Goal: Communication & Community: Answer question/provide support

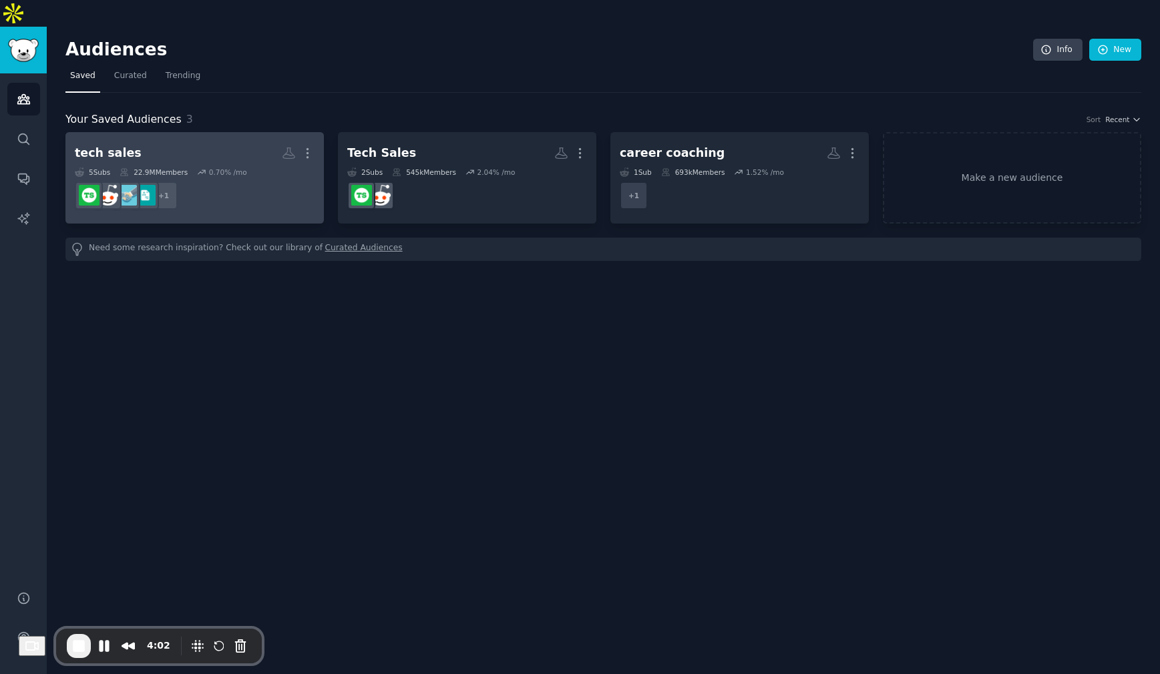
click at [226, 142] on h2 "tech sales Custom Audience More" at bounding box center [195, 153] width 240 height 23
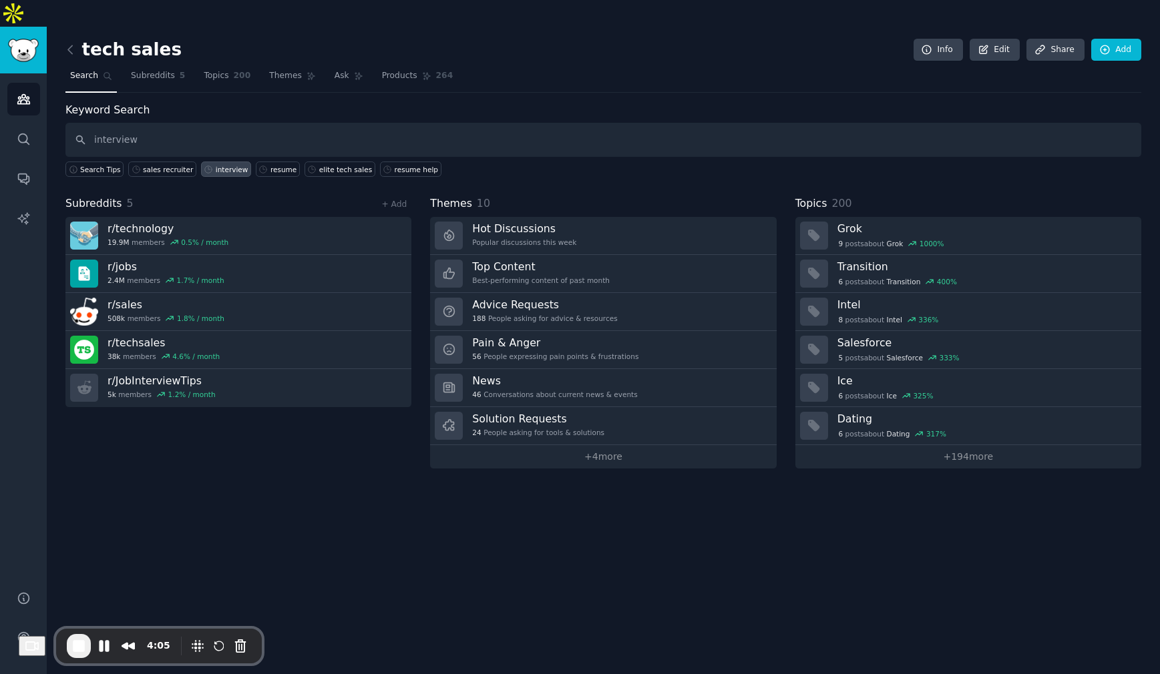
type input "interview"
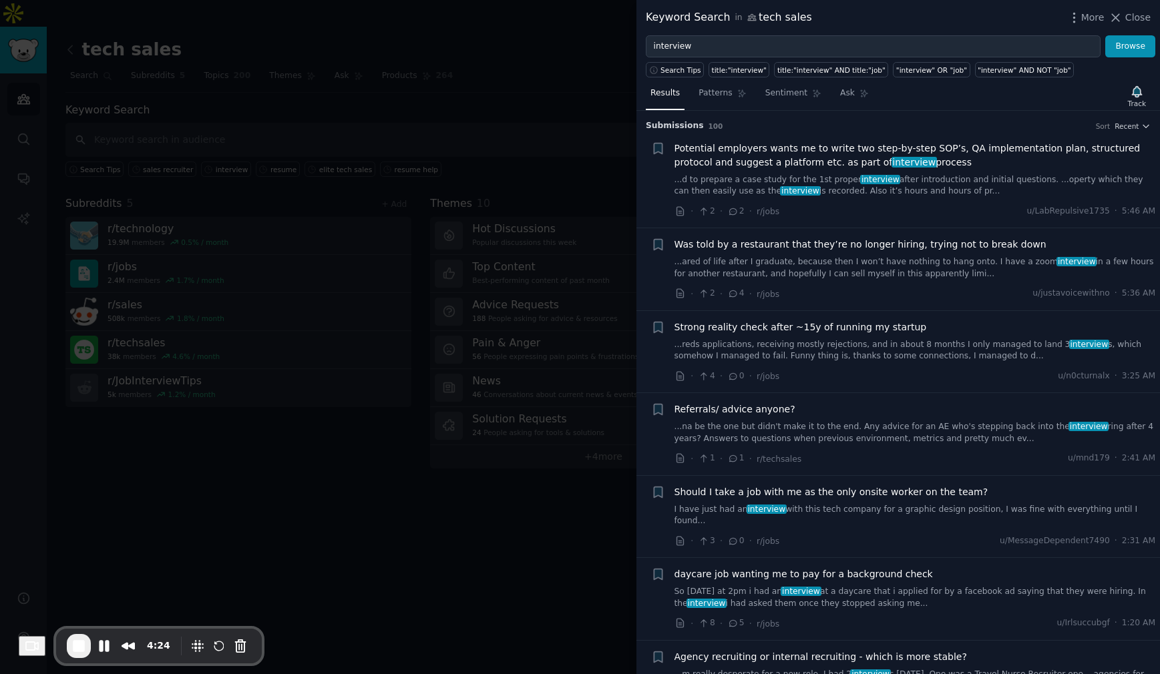
click at [886, 426] on link "...na be the one but didn't make it to the end. Any advice for an AE who's step…" at bounding box center [914, 432] width 481 height 23
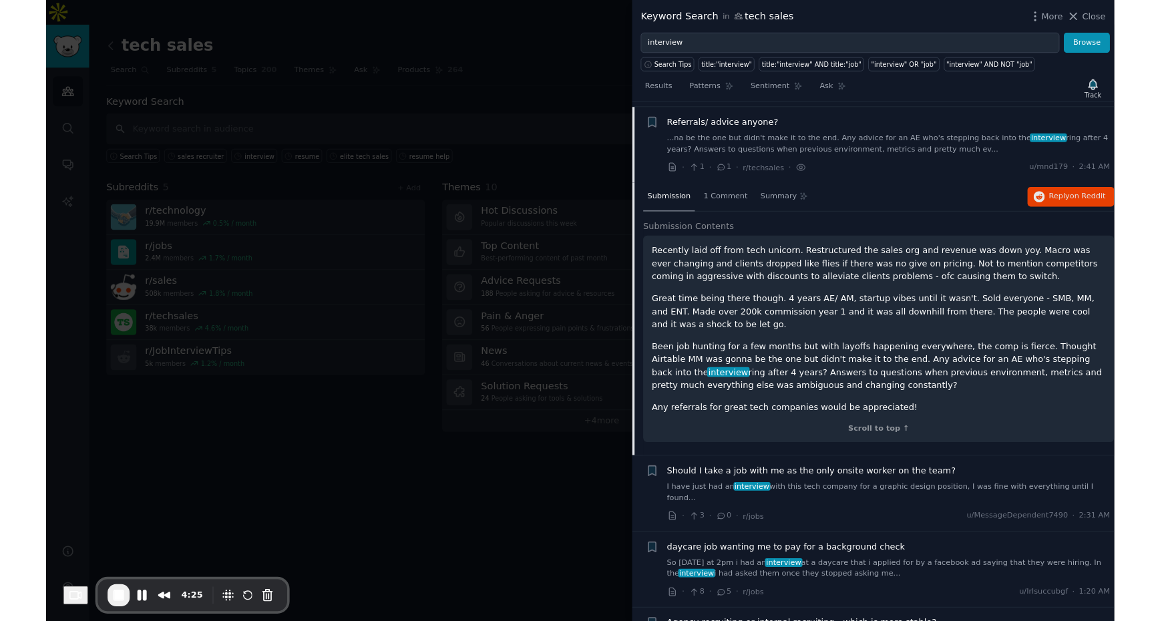
scroll to position [282, 0]
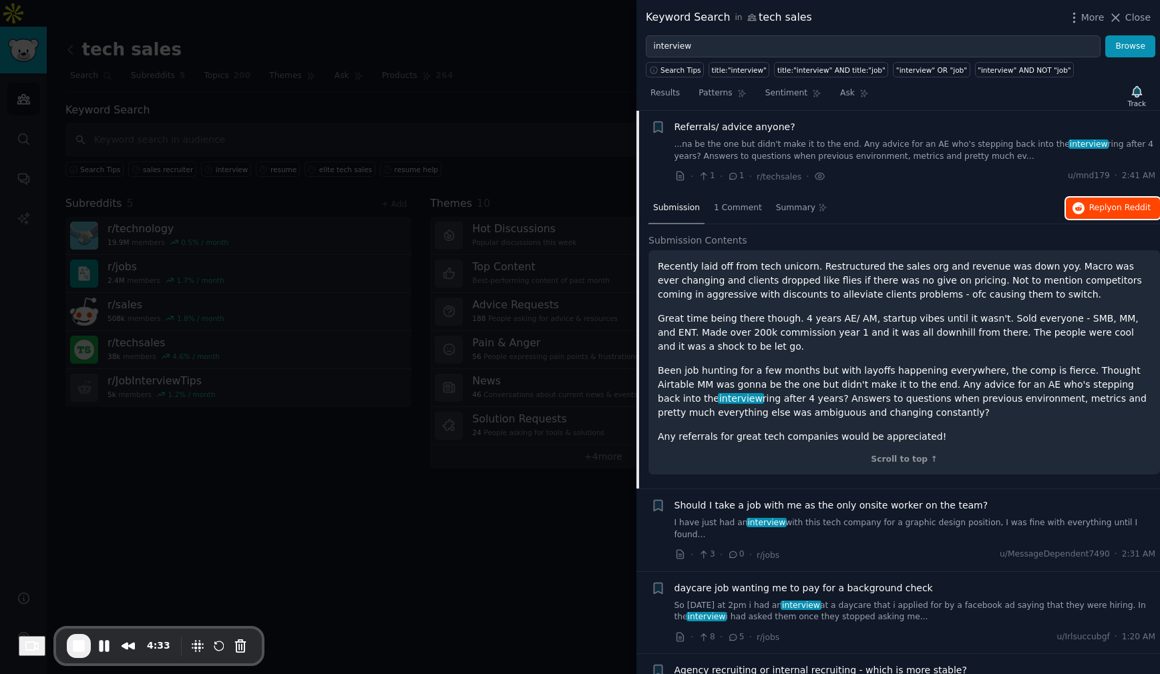
click at [1093, 206] on span "Reply on Reddit" at bounding box center [1119, 208] width 61 height 12
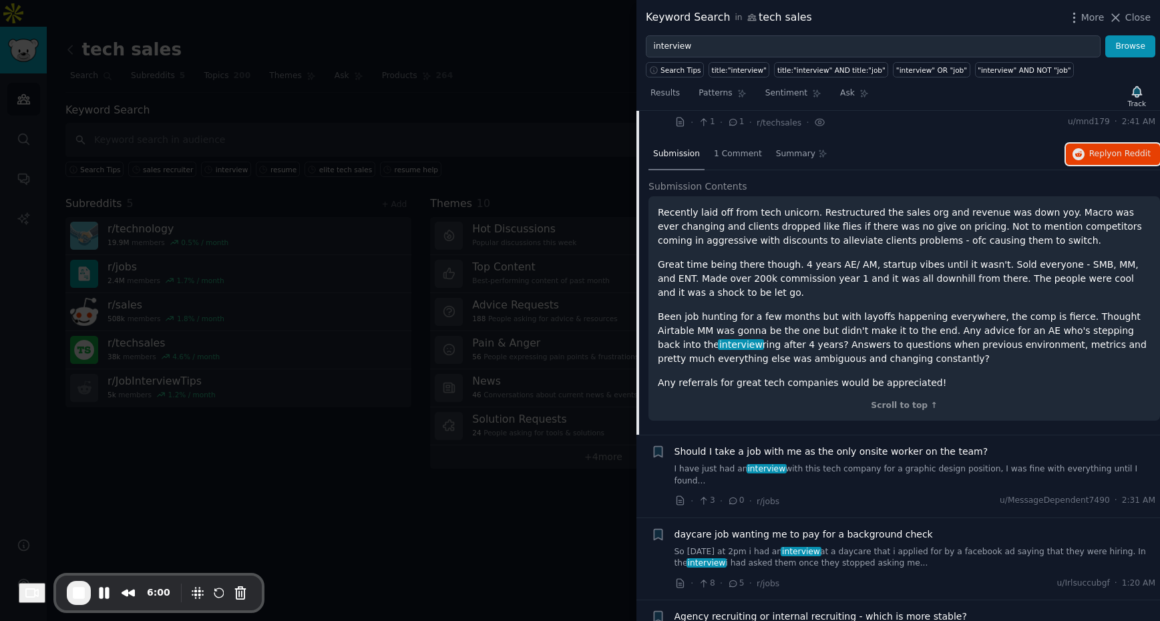
scroll to position [430, 0]
